Goal: Task Accomplishment & Management: Manage account settings

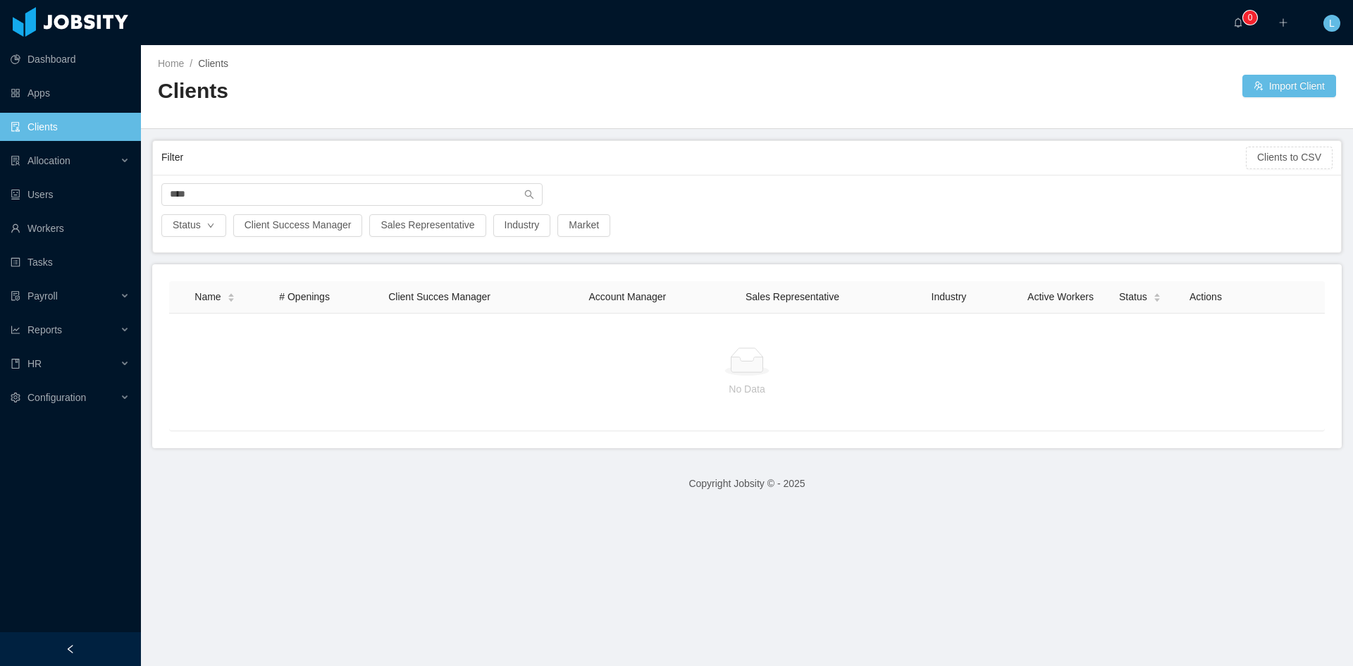
click at [296, 178] on div "**** Status Client Success Manager Sales Representative Industry Market" at bounding box center [747, 214] width 1188 height 78
drag, startPoint x: 290, startPoint y: 194, endPoint x: 41, endPoint y: 195, distance: 249.5
click at [44, 198] on section "Dashboard Apps Clients Allocation Users Workers Tasks Payroll Reports HR Config…" at bounding box center [676, 333] width 1353 height 666
click at [37, 211] on ul "Dashboard Apps Clients Allocation Users Workers Tasks Payroll Reports HR Config…" at bounding box center [70, 228] width 141 height 372
click at [39, 233] on link "Workers" at bounding box center [70, 228] width 119 height 28
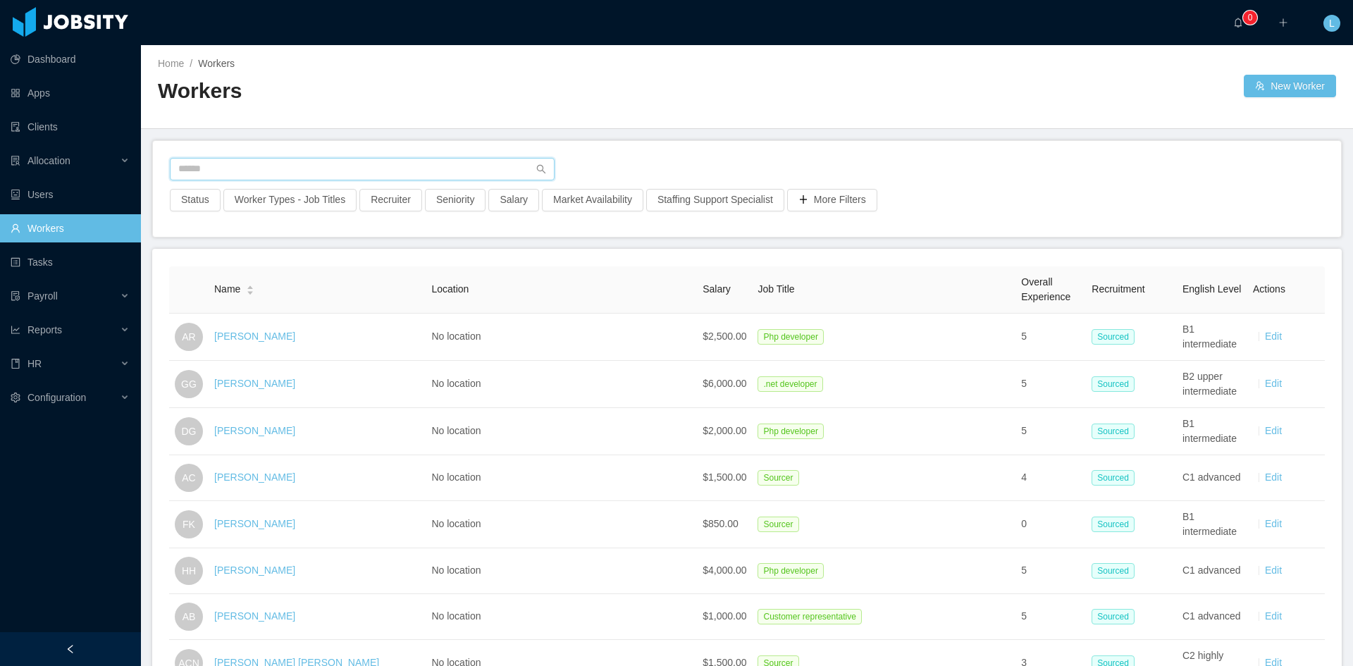
click at [266, 171] on input "text" at bounding box center [362, 169] width 385 height 23
type input "**********"
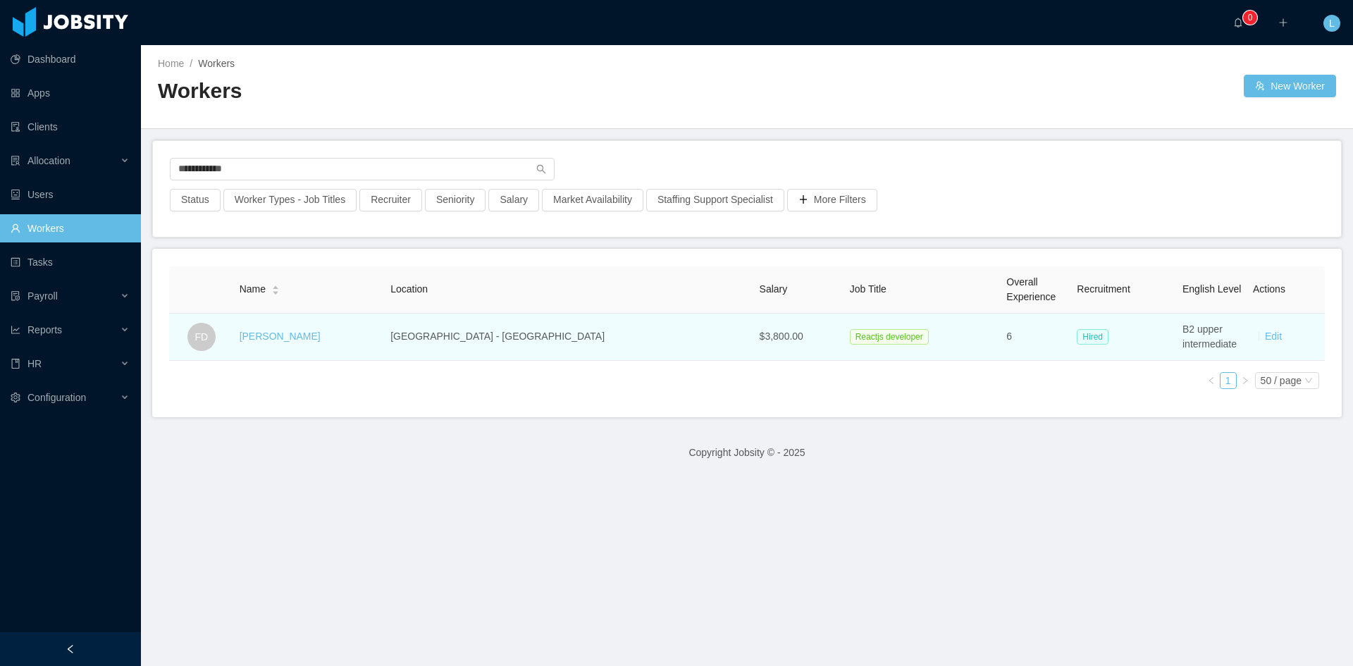
click at [282, 233] on div "Freddy Duque" at bounding box center [280, 336] width 81 height 15
click at [292, 233] on link "Freddy Duque" at bounding box center [280, 336] width 81 height 11
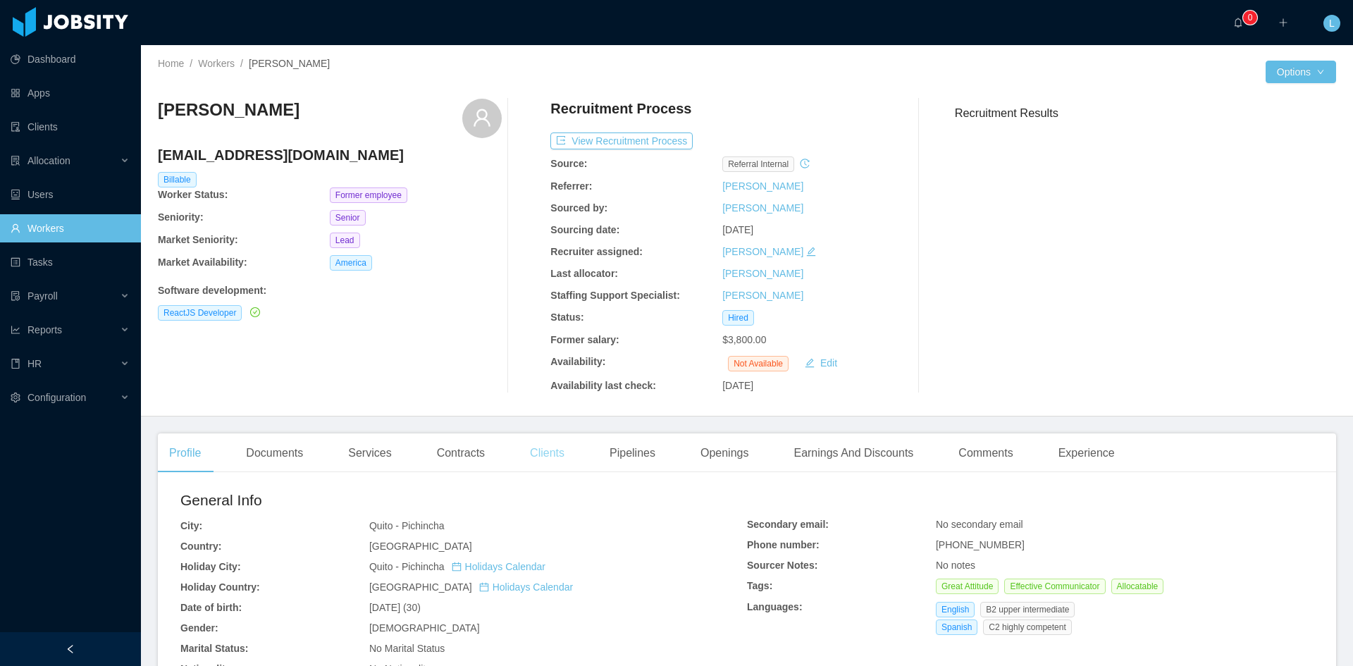
click at [539, 233] on div "Clients" at bounding box center [547, 452] width 57 height 39
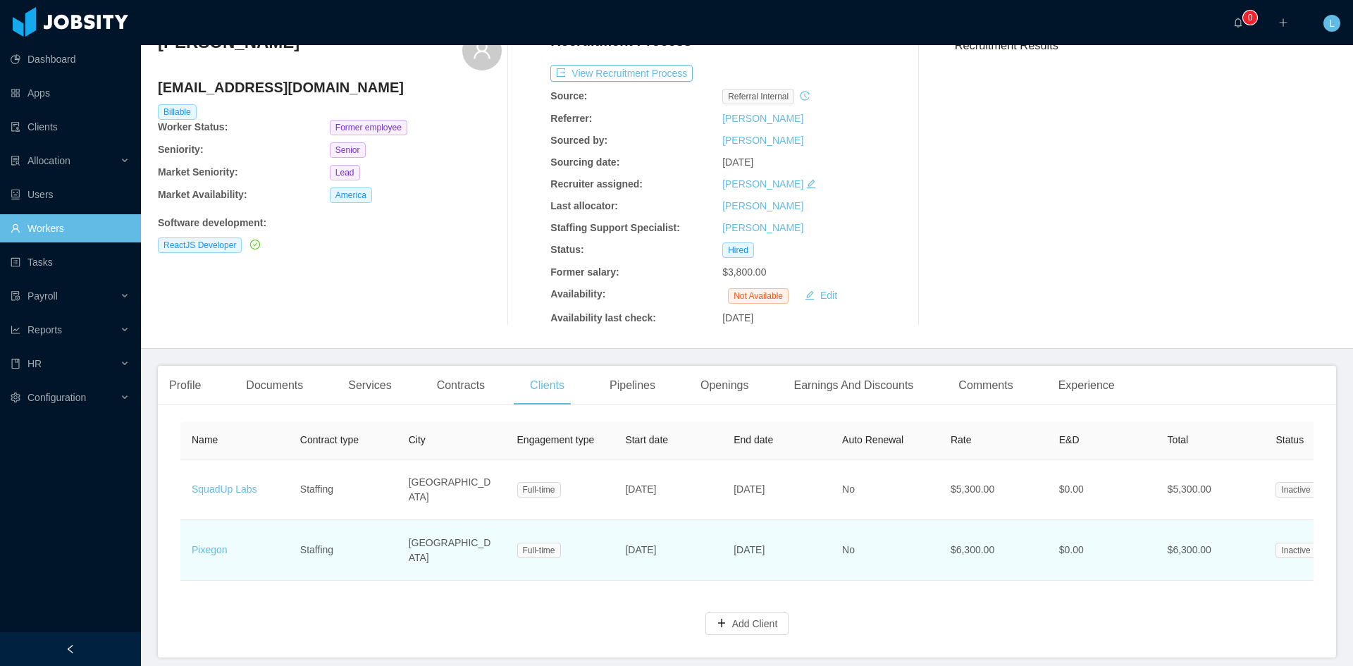
scroll to position [70, 0]
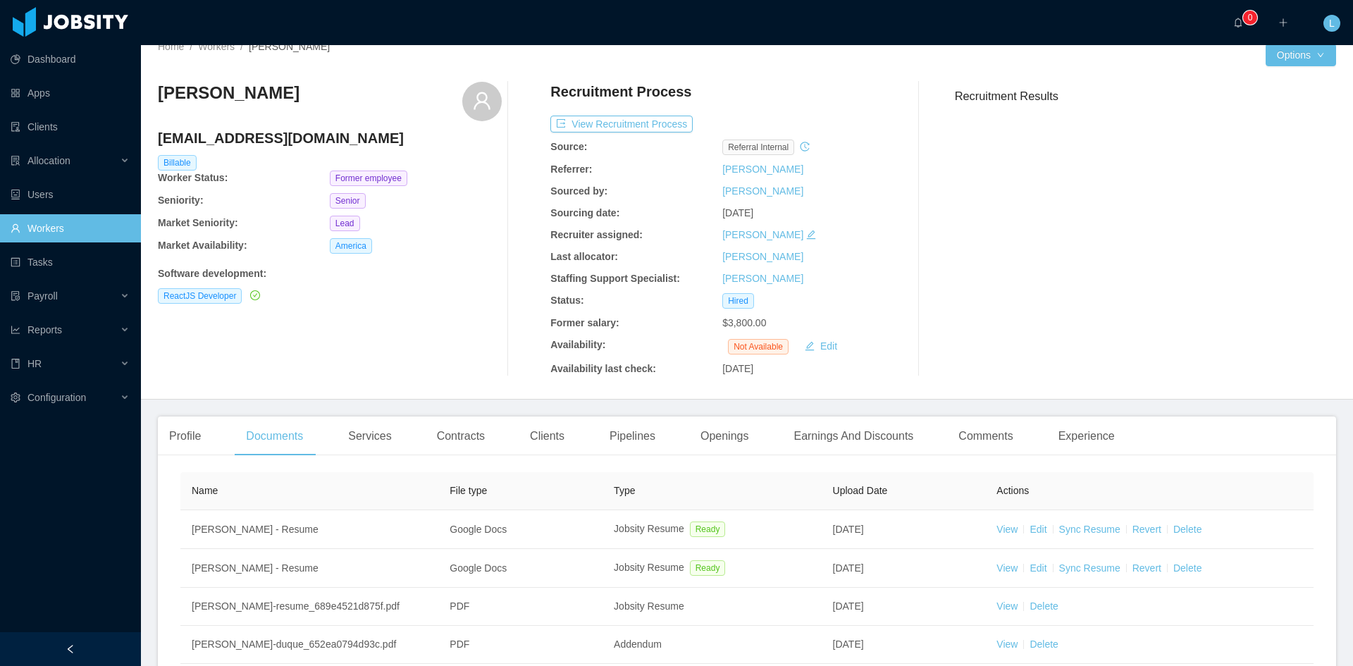
scroll to position [70, 0]
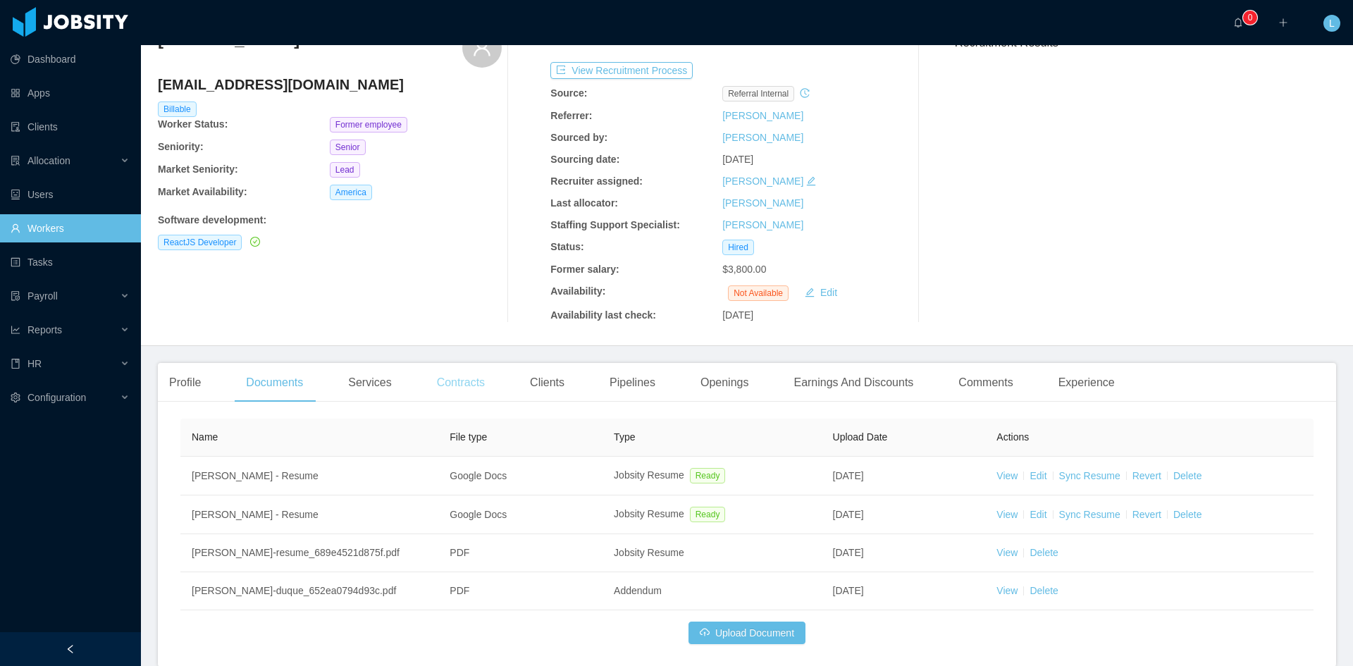
click at [455, 233] on div "Contracts" at bounding box center [461, 382] width 70 height 39
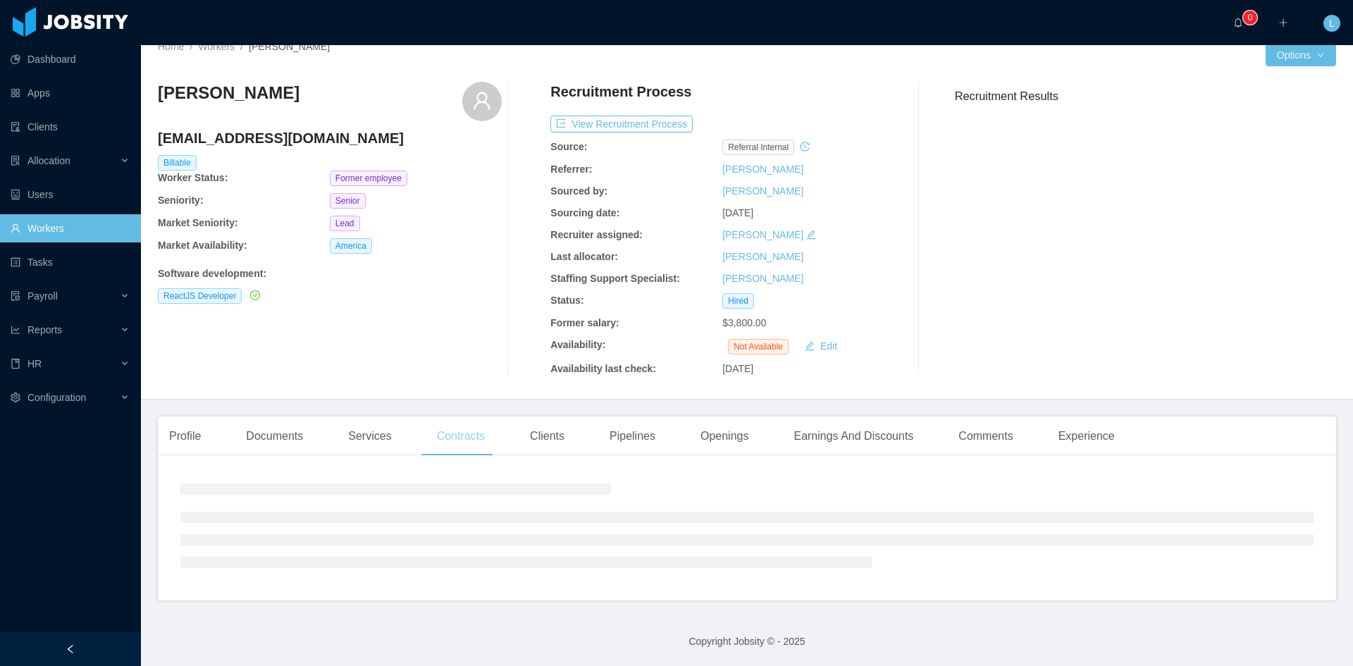
scroll to position [17, 0]
click at [536, 233] on div "Clients" at bounding box center [547, 436] width 57 height 39
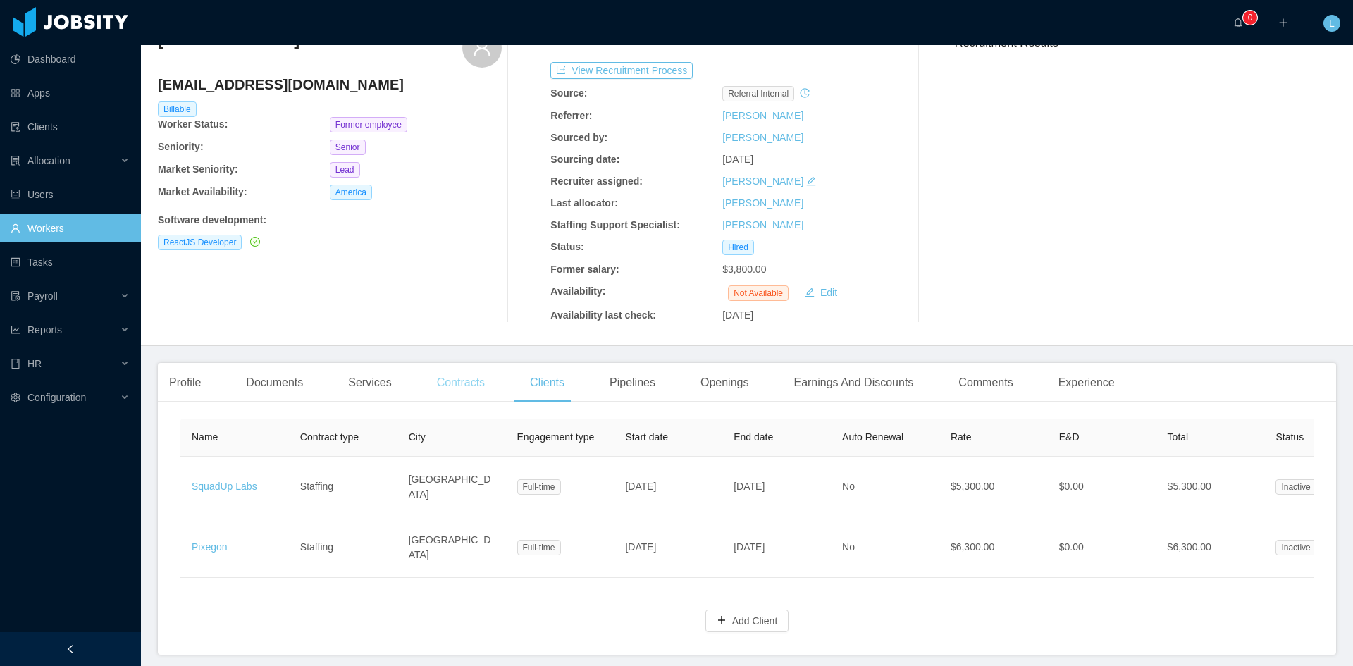
click at [450, 233] on div "Contracts" at bounding box center [461, 382] width 70 height 39
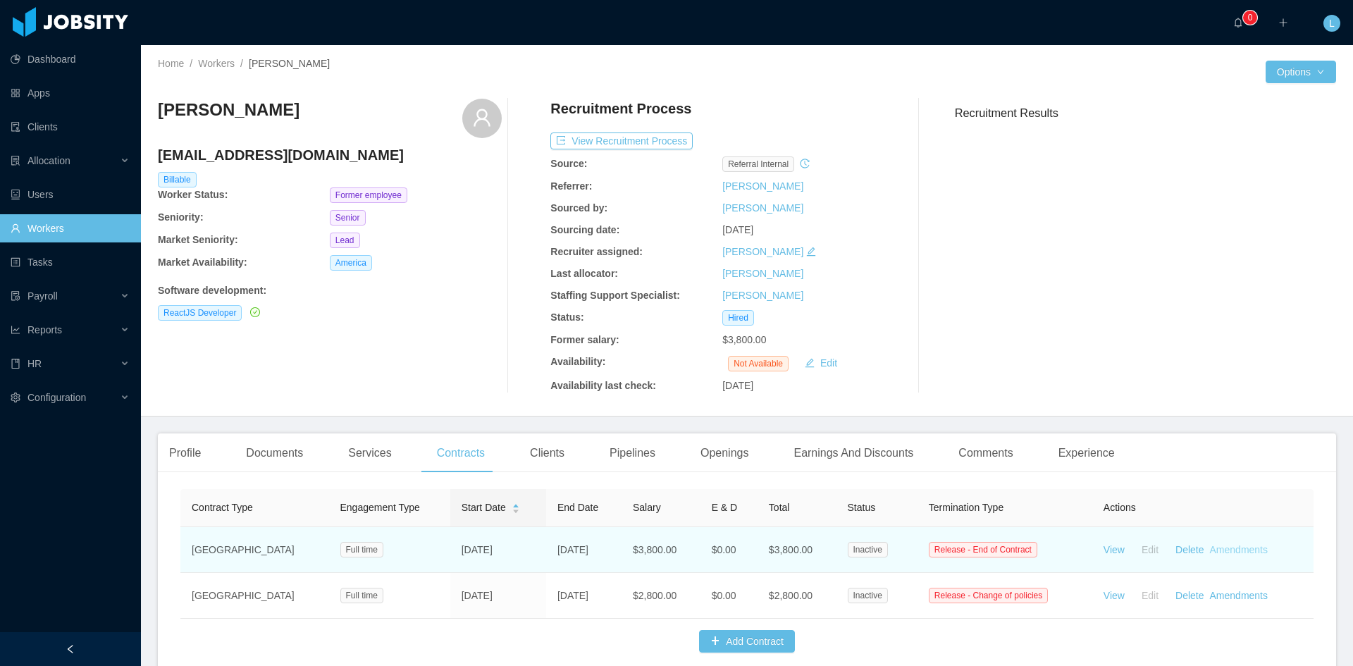
click at [539, 233] on link "Amendments" at bounding box center [1239, 549] width 58 height 11
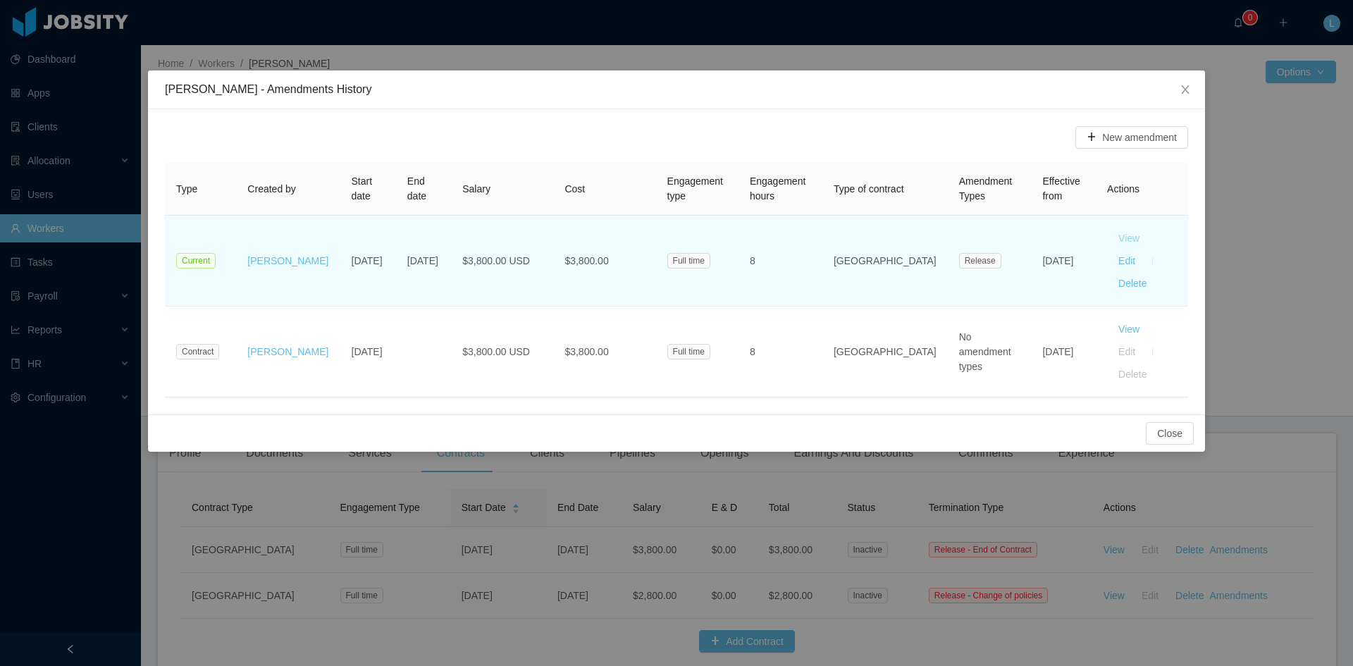
click at [539, 233] on button "View" at bounding box center [1129, 238] width 44 height 23
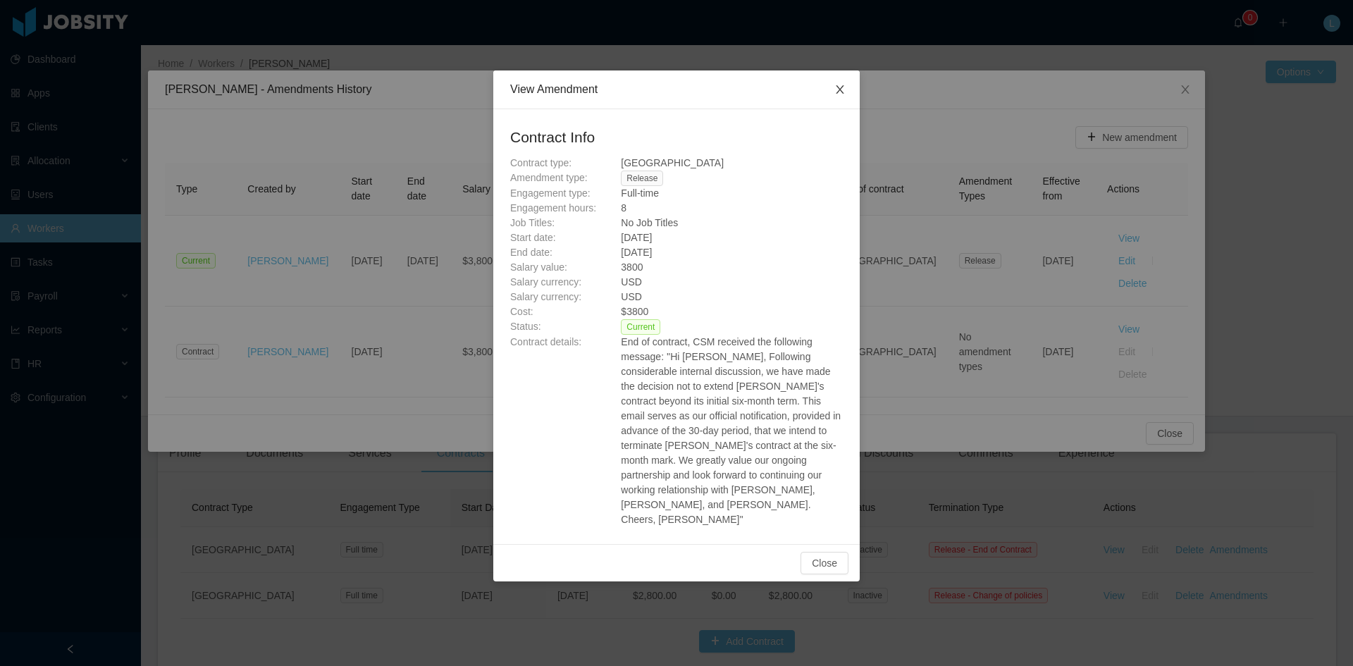
click at [539, 97] on span "Close" at bounding box center [839, 89] width 39 height 39
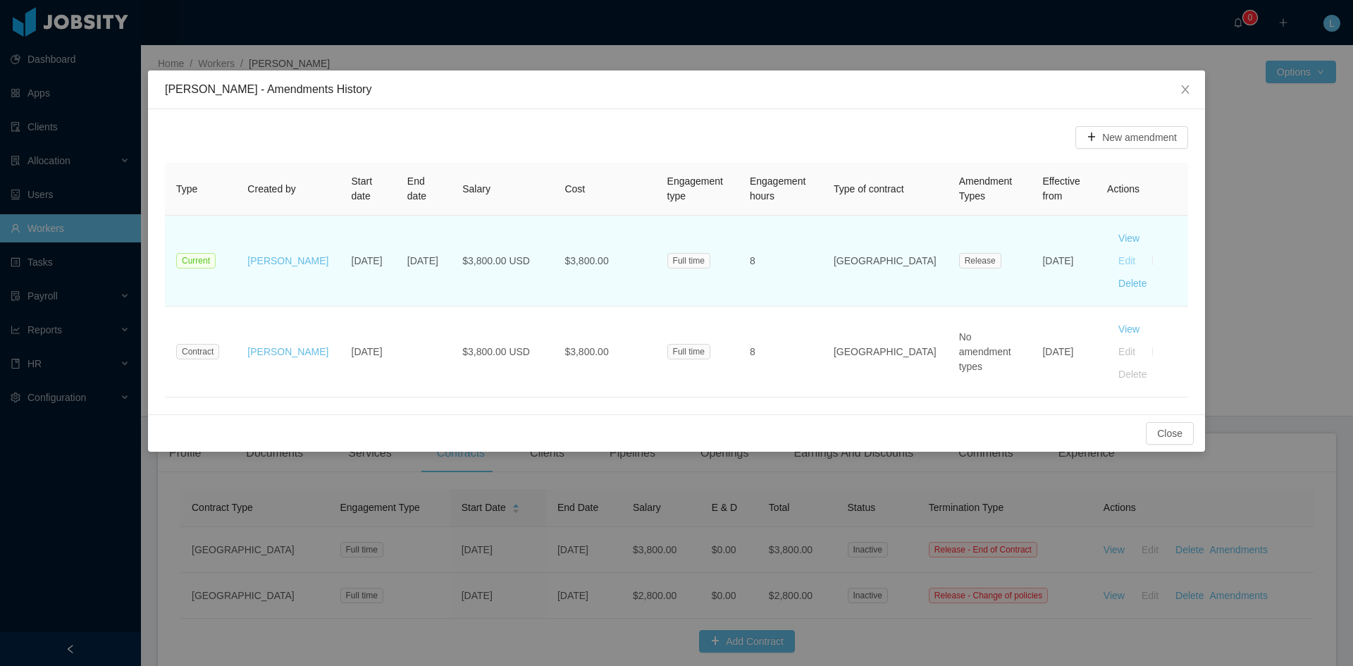
click at [539, 233] on button "Edit" at bounding box center [1126, 260] width 39 height 23
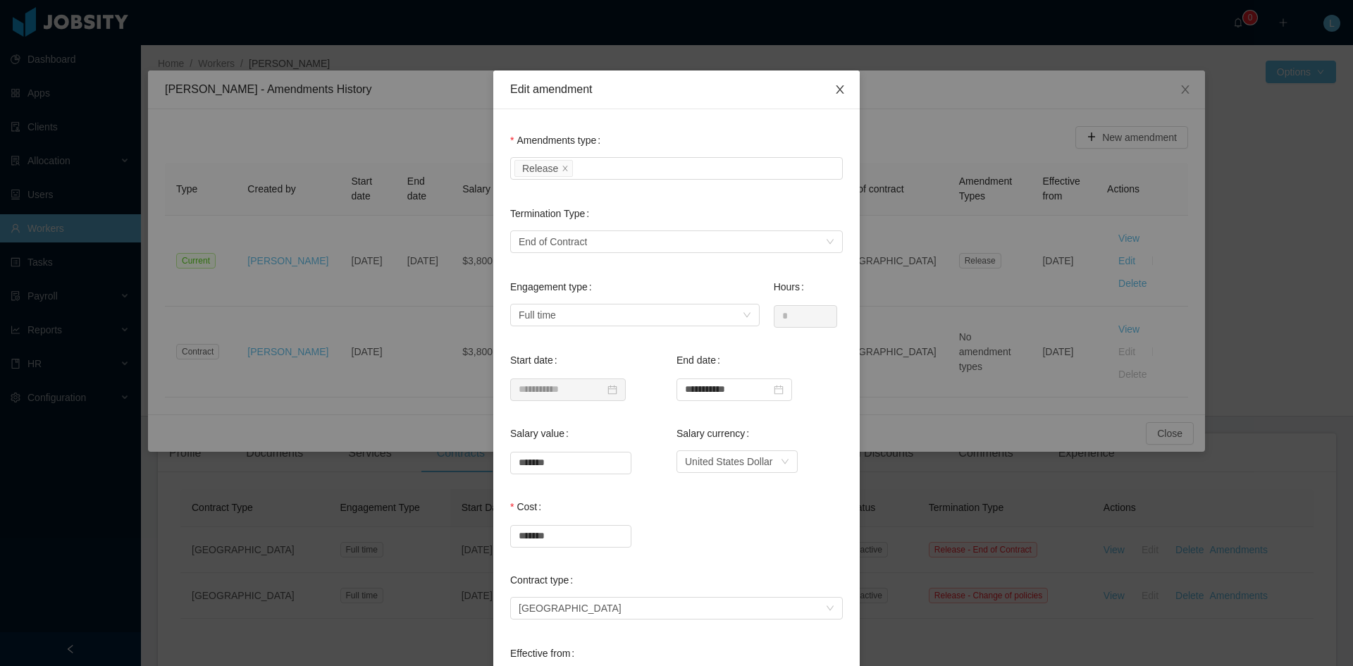
click at [539, 90] on icon "icon: close" at bounding box center [839, 89] width 11 height 11
type input "**********"
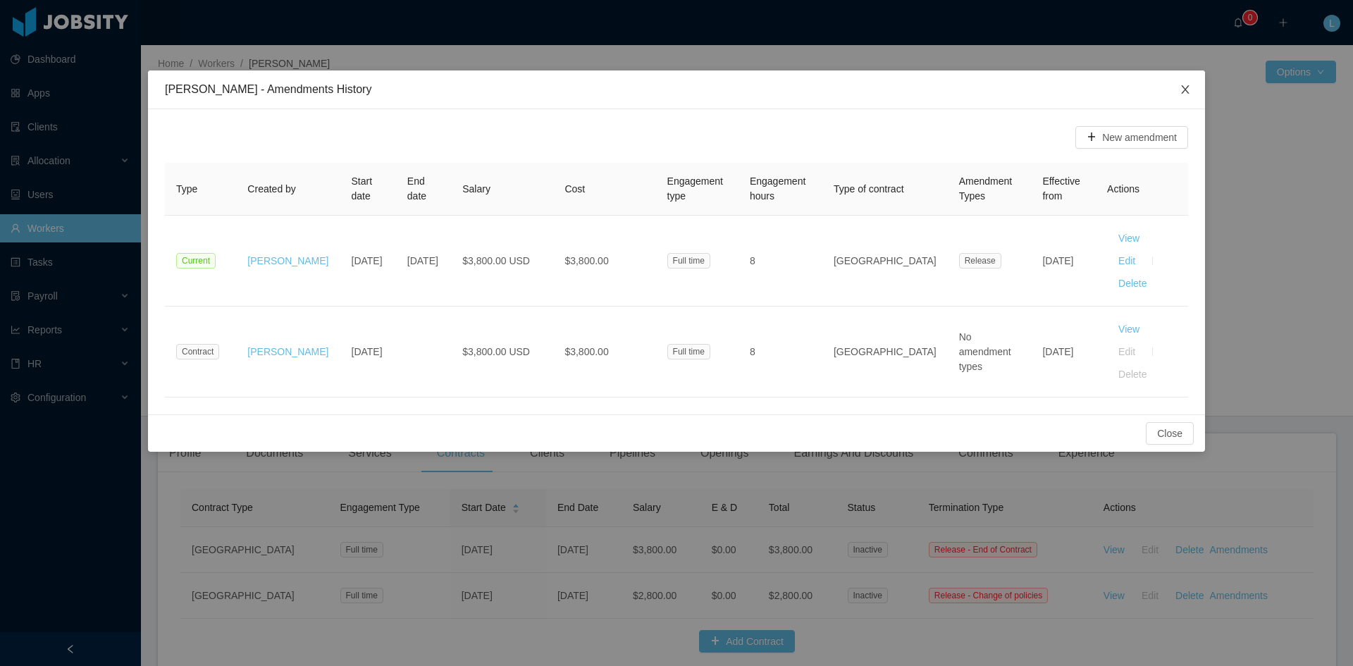
click at [539, 84] on span "Close" at bounding box center [1185, 89] width 39 height 39
